Goal: Transaction & Acquisition: Download file/media

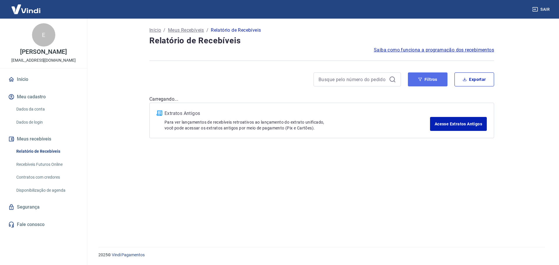
click at [427, 81] on button "Filtros" at bounding box center [428, 79] width 40 height 14
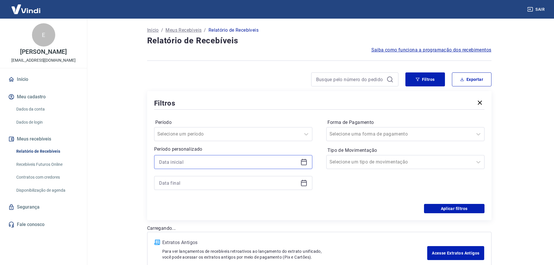
click at [201, 165] on input at bounding box center [228, 162] width 139 height 9
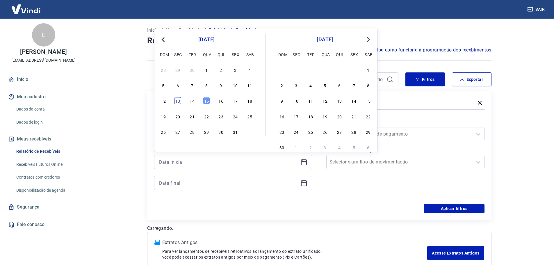
click at [177, 101] on div "13" at bounding box center [177, 100] width 7 height 7
type input "[DATE]"
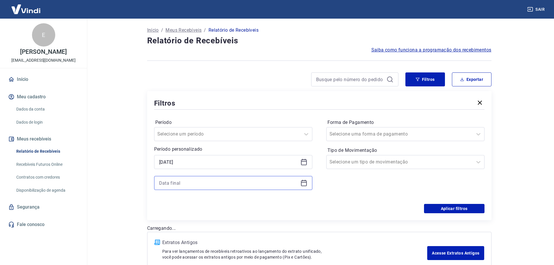
click at [181, 184] on input at bounding box center [228, 183] width 139 height 9
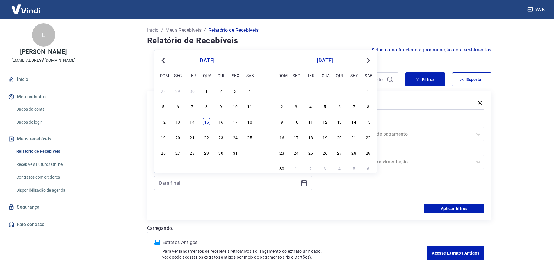
click at [207, 122] on div "15" at bounding box center [206, 121] width 7 height 7
type input "[DATE]"
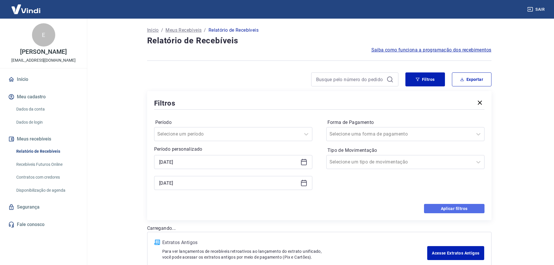
click at [443, 213] on button "Aplicar filtros" at bounding box center [454, 208] width 61 height 9
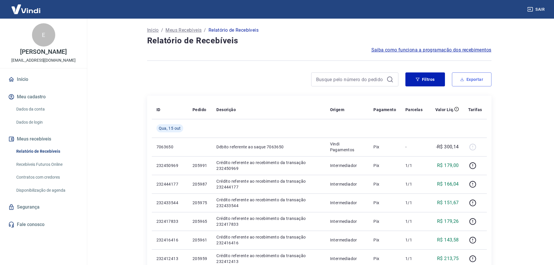
click at [479, 80] on button "Exportar" at bounding box center [472, 79] width 40 height 14
type input "[DATE]"
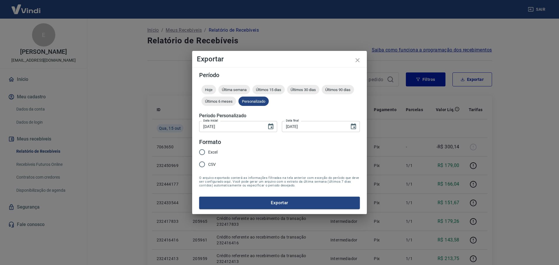
click at [200, 151] on input "Excel" at bounding box center [202, 152] width 12 height 12
radio input "true"
click at [278, 201] on button "Exportar" at bounding box center [279, 203] width 161 height 12
